Goal: Transaction & Acquisition: Purchase product/service

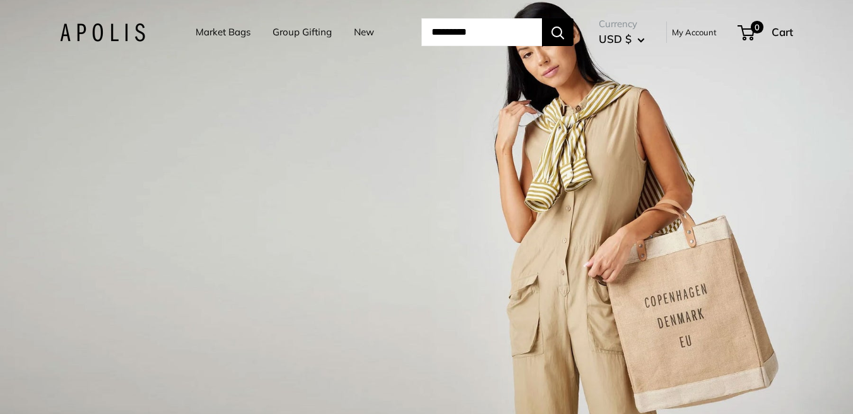
click at [220, 33] on link "Market Bags" at bounding box center [223, 32] width 55 height 18
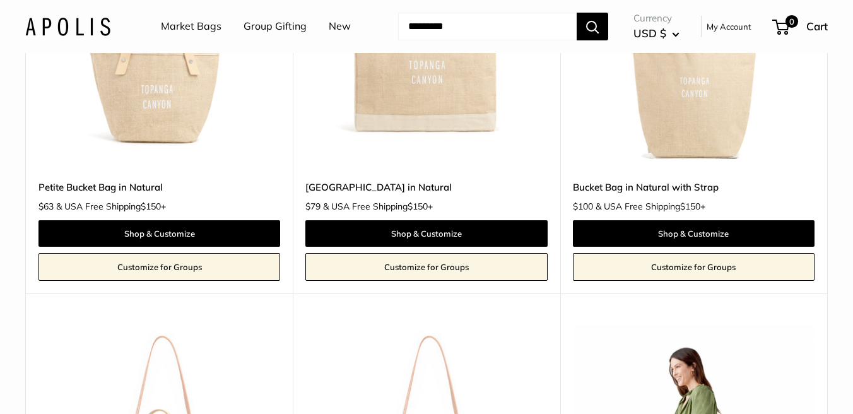
scroll to position [1149, 0]
